Goal: Information Seeking & Learning: Check status

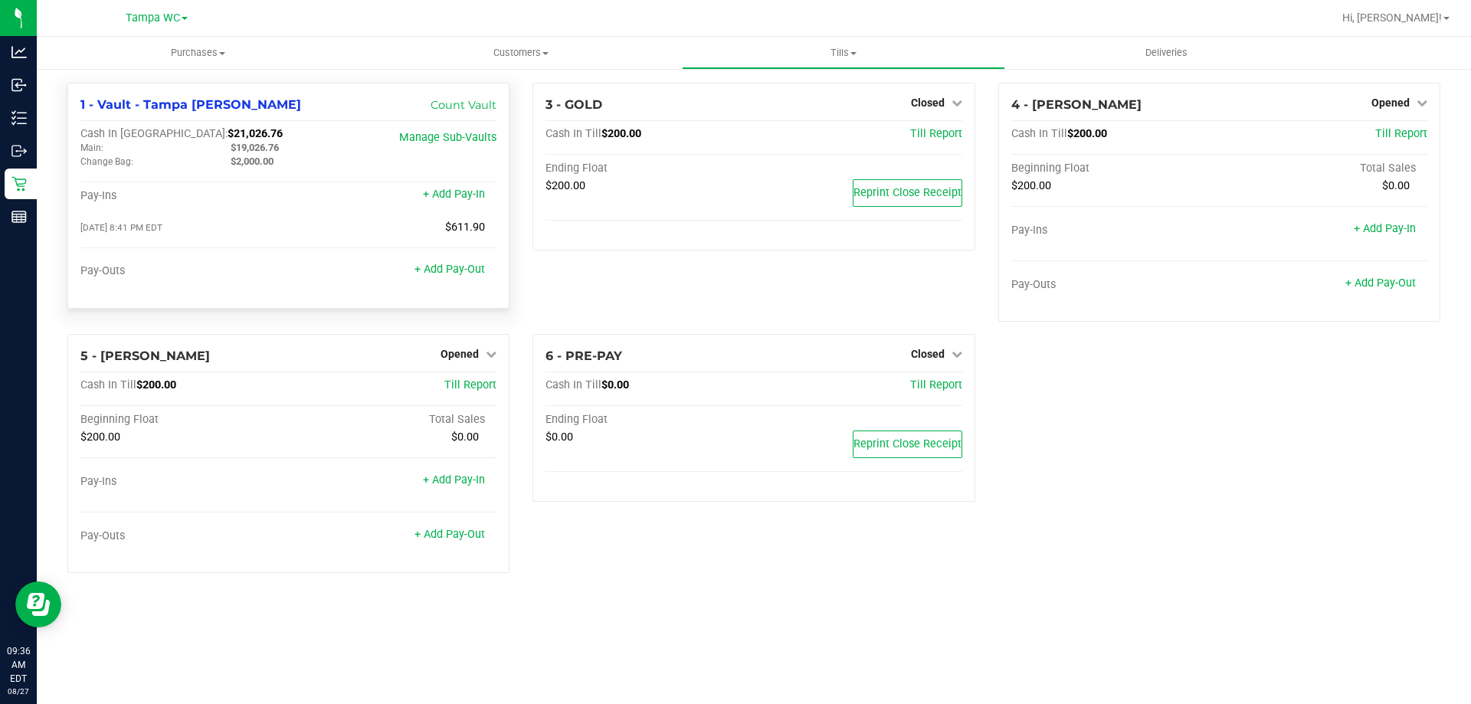
click at [252, 189] on div "Cash In Vault: $21,026.76 Main: $19,026.76 Change Bag: $2,000.00 Manage Sub-Vau…" at bounding box center [288, 211] width 416 height 169
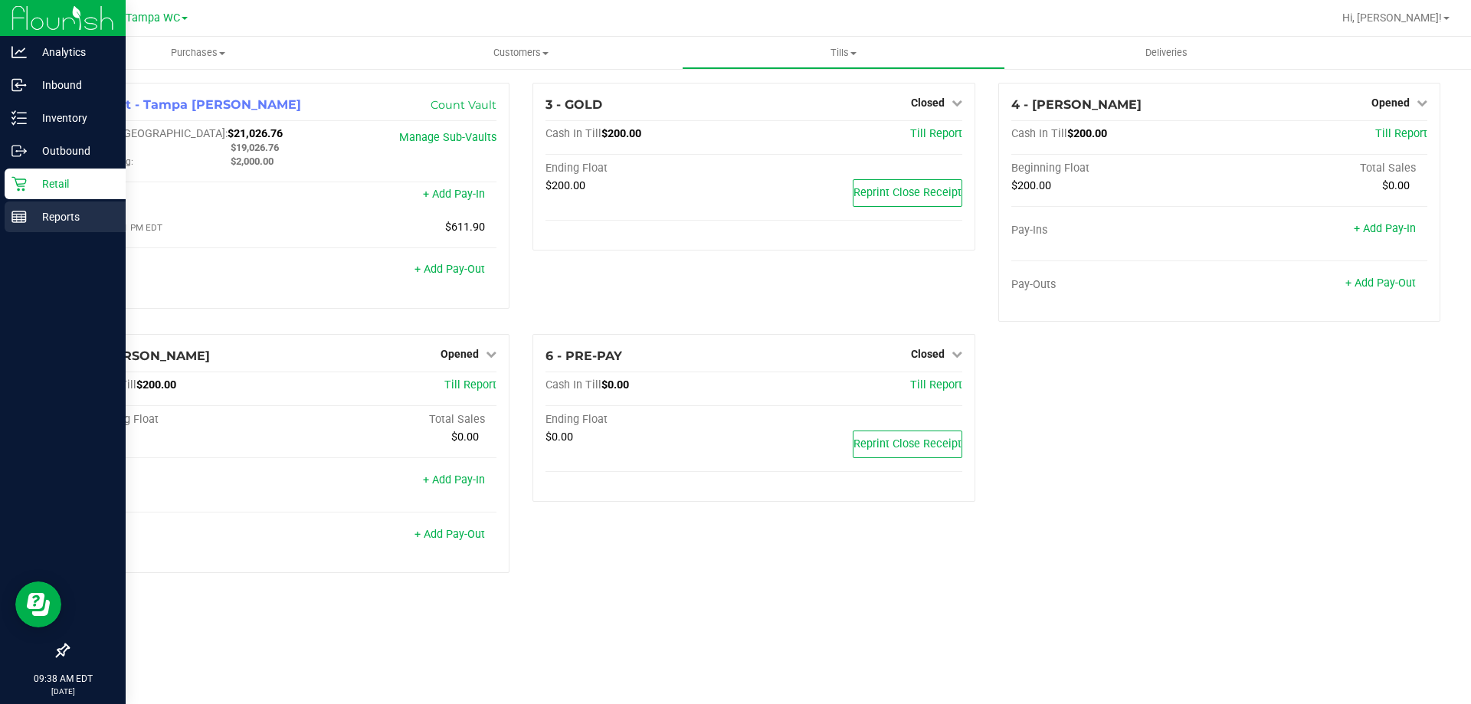
click at [76, 223] on p "Reports" at bounding box center [73, 217] width 92 height 18
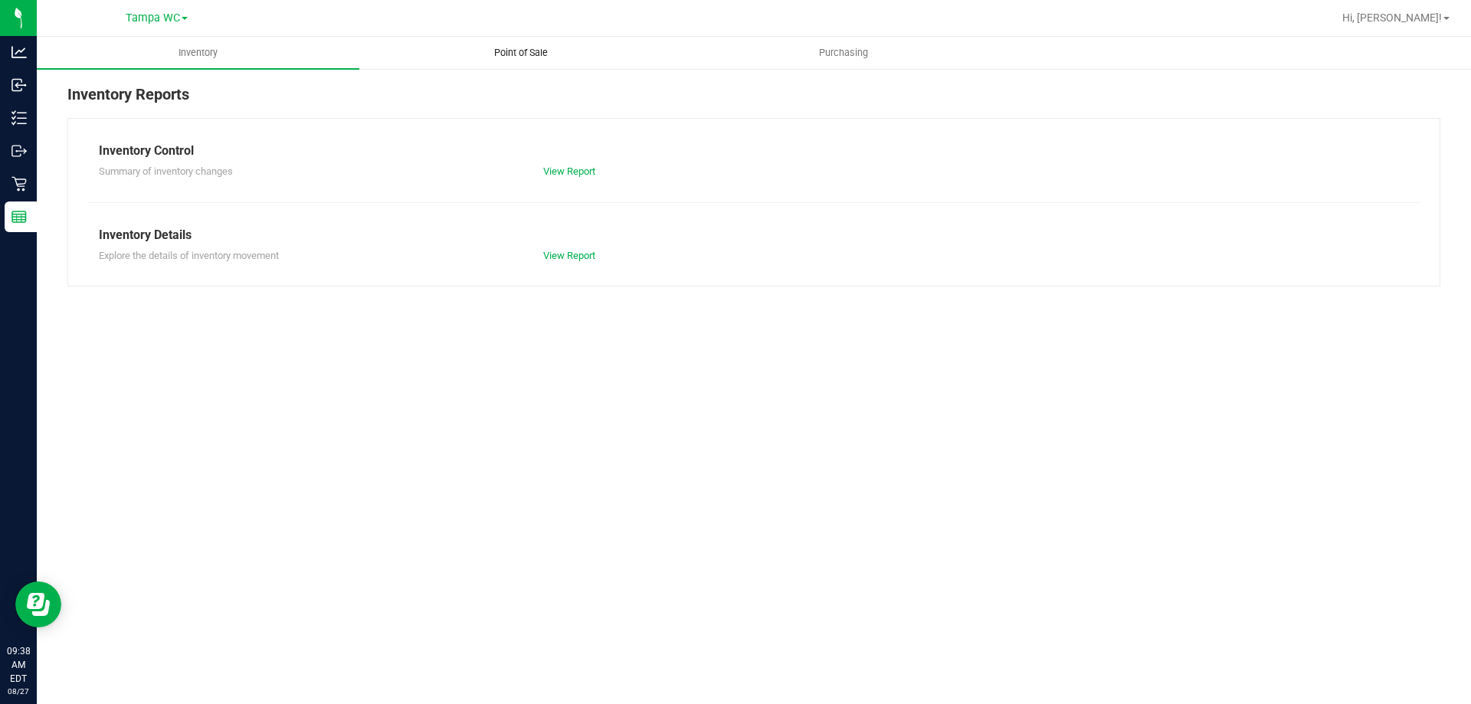
click at [551, 60] on uib-tab-heading "Point of Sale" at bounding box center [520, 53] width 321 height 31
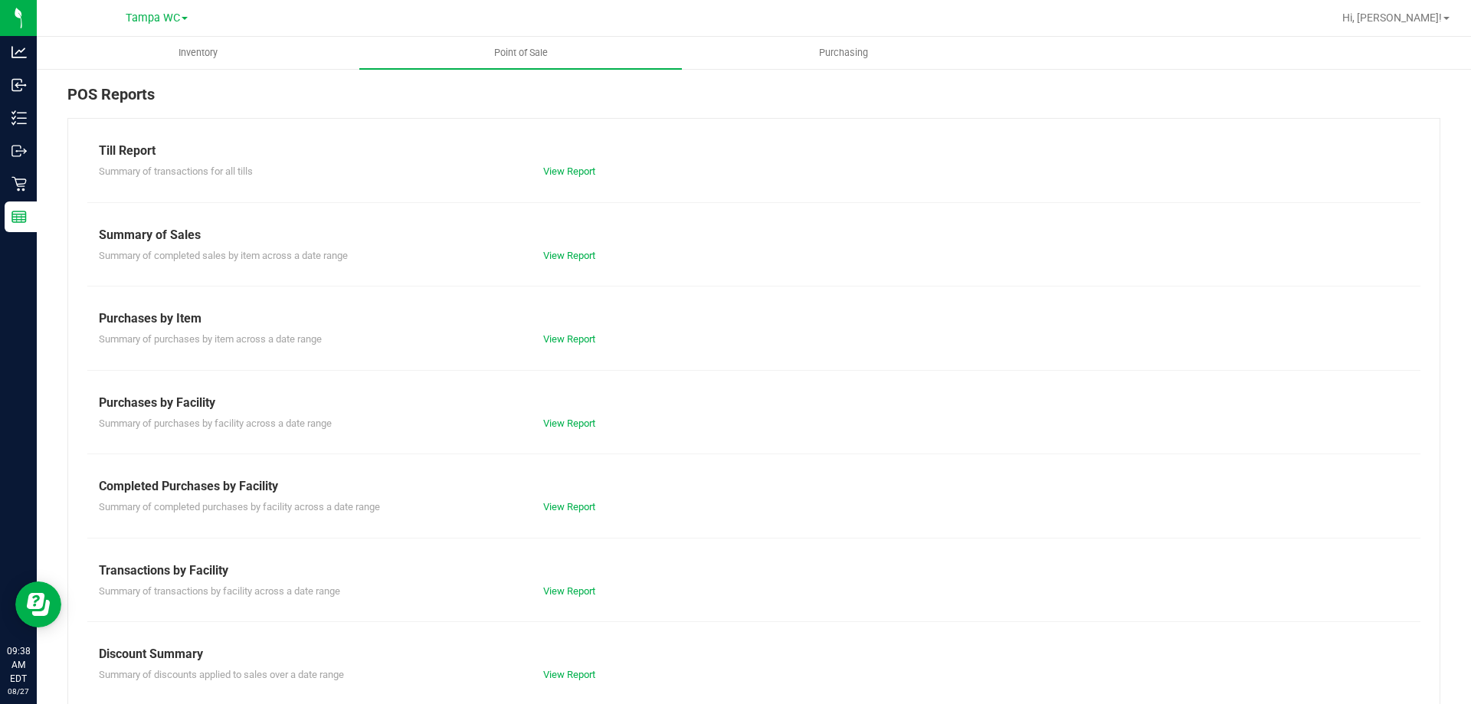
click at [570, 499] on div "Summary of completed purchases by facility across a date range View Report" at bounding box center [753, 505] width 1333 height 19
click at [571, 505] on link "View Report" at bounding box center [569, 506] width 52 height 11
